Goal: Information Seeking & Learning: Learn about a topic

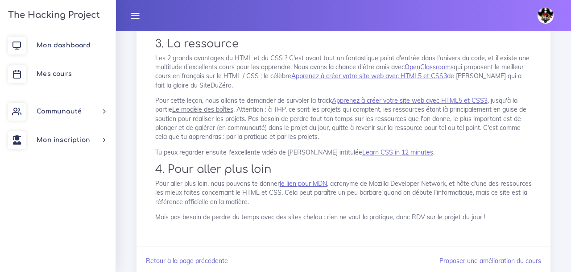
scroll to position [1418, 0]
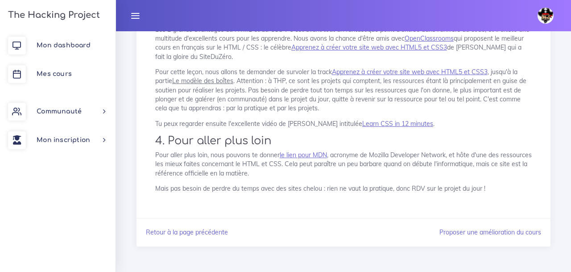
click at [202, 235] on link "Retour à la page précédente" at bounding box center [187, 232] width 82 height 8
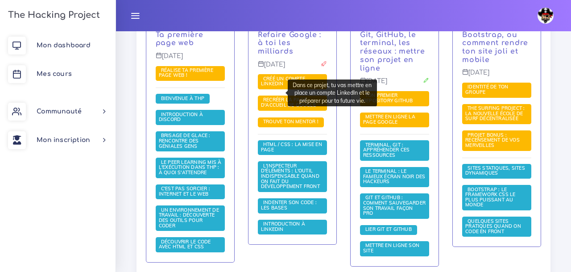
scroll to position [244, 0]
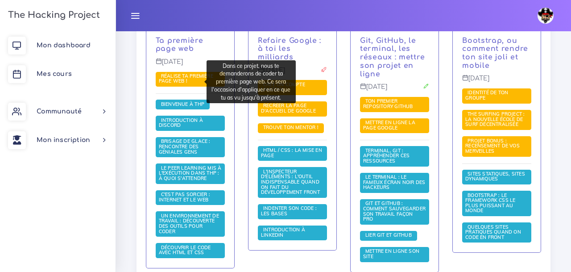
click at [188, 80] on span "Réalise ta première page web !" at bounding box center [186, 79] width 54 height 12
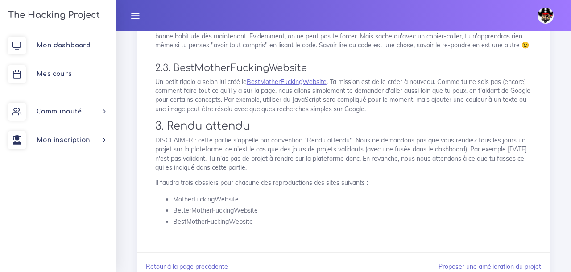
scroll to position [321, 0]
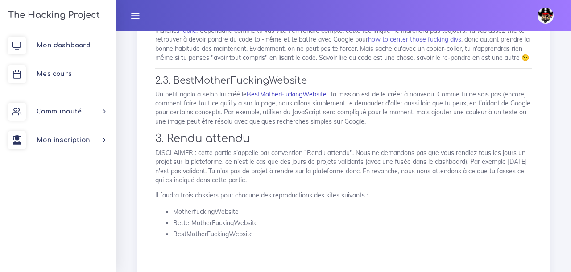
click at [273, 93] on link "BestMotherFuckingWebsite" at bounding box center [287, 94] width 80 height 8
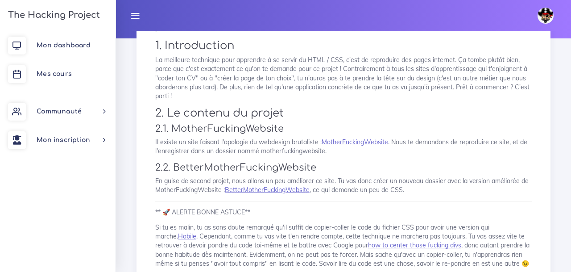
scroll to position [102, 0]
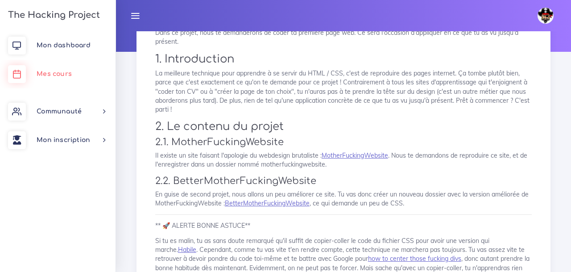
click at [70, 74] on span "Mes cours" at bounding box center [54, 73] width 35 height 7
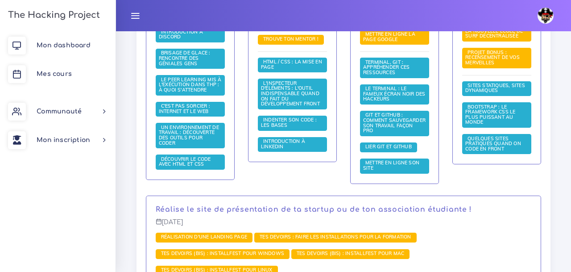
scroll to position [361, 0]
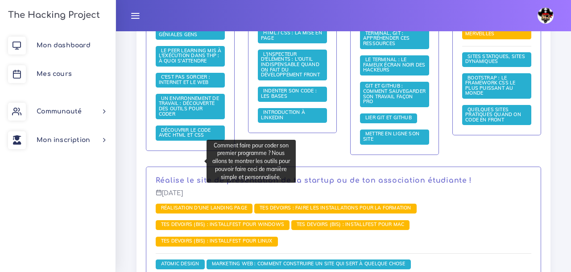
click at [176, 117] on span "Un environnement de travail : découverte des outils pour coder" at bounding box center [189, 106] width 60 height 22
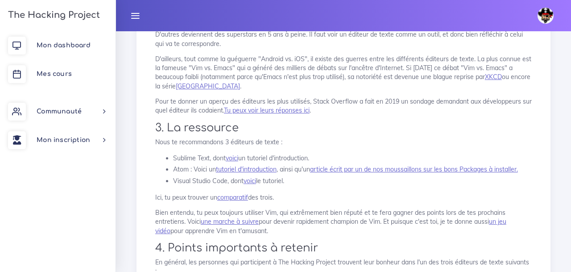
scroll to position [292, 0]
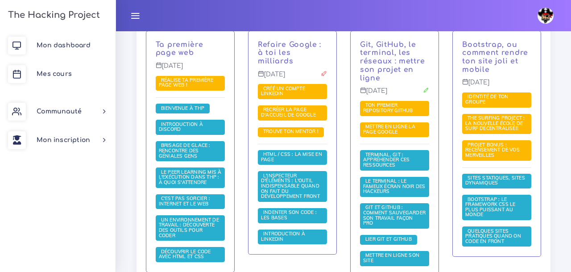
scroll to position [239, 0]
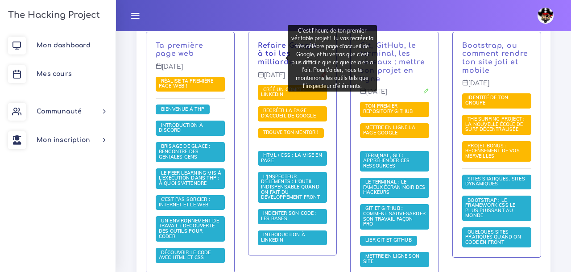
click at [258, 62] on link "Refaire Google : à toi les milliards" at bounding box center [289, 53] width 63 height 25
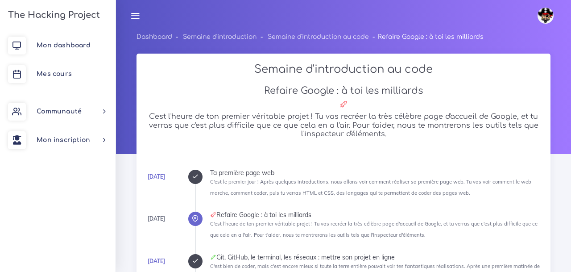
click at [490, 17] on div "Guillaume Éditer profil Lier son compte Zone à risques Déconnexion" at bounding box center [343, 15] width 439 height 31
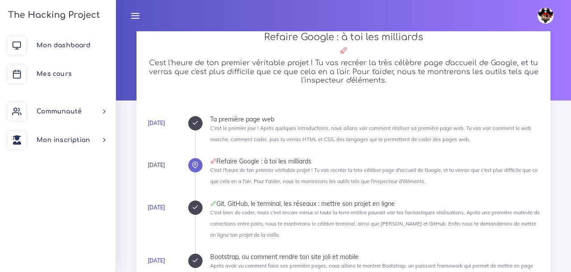
scroll to position [54, 0]
click at [197, 124] on icon at bounding box center [195, 122] width 7 height 7
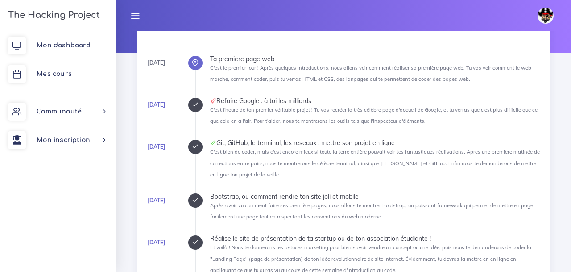
scroll to position [101, 0]
click at [195, 106] on icon at bounding box center [195, 104] width 7 height 7
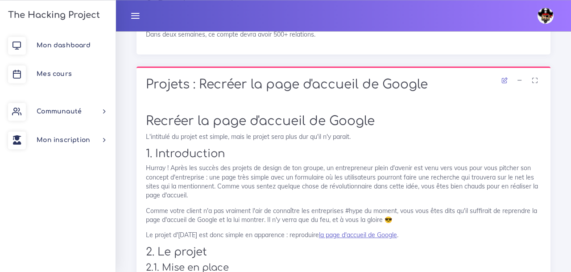
scroll to position [776, 0]
